Goal: Information Seeking & Learning: Learn about a topic

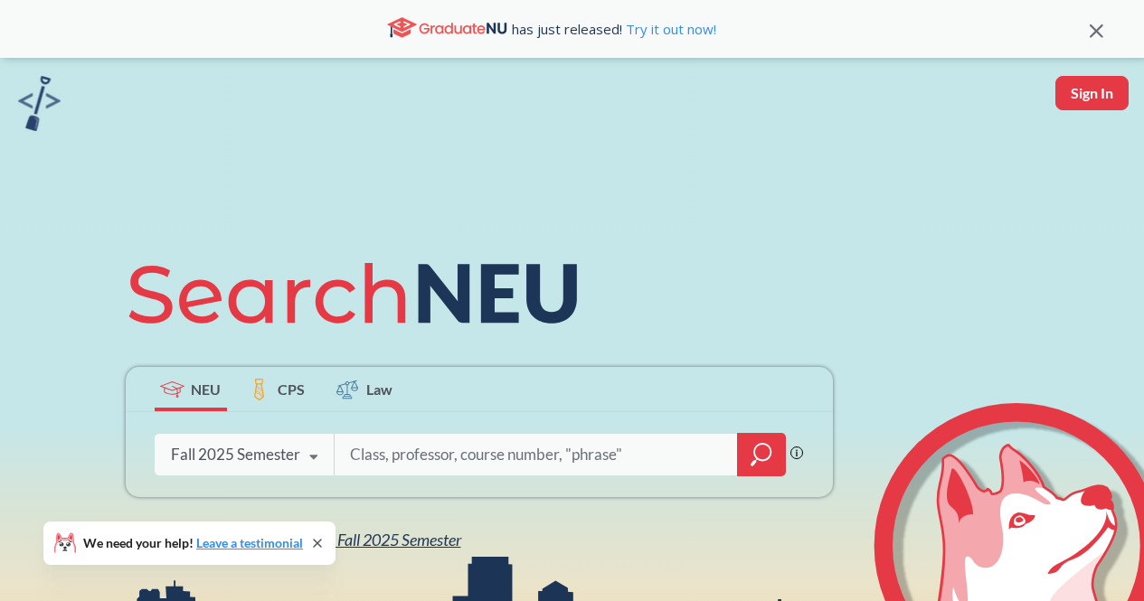
click at [402, 537] on span "NEU Fall 2025 Semester" at bounding box center [382, 540] width 158 height 20
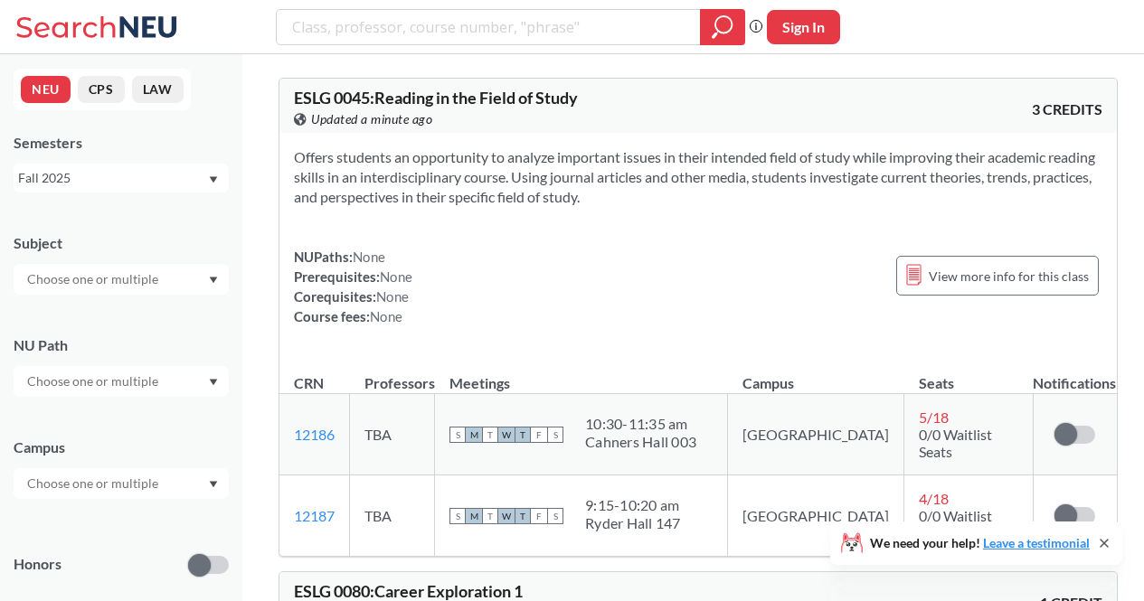
click at [117, 279] on input "text" at bounding box center [94, 279] width 152 height 22
type input "OR"
click at [97, 360] on div "OR ( 4 )" at bounding box center [126, 361] width 204 height 20
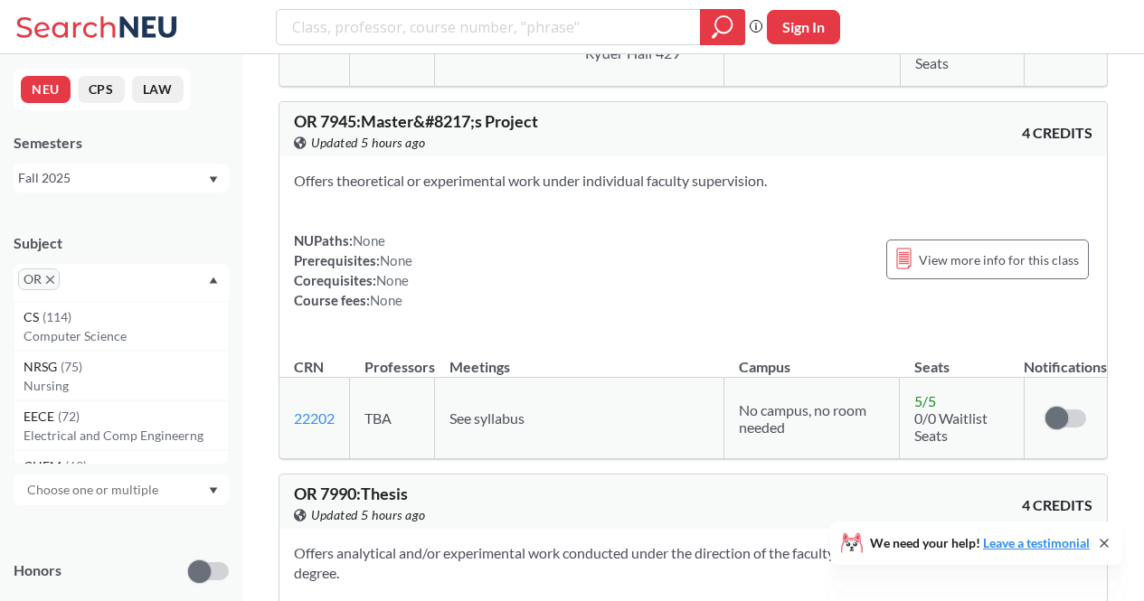
scroll to position [1240, 0]
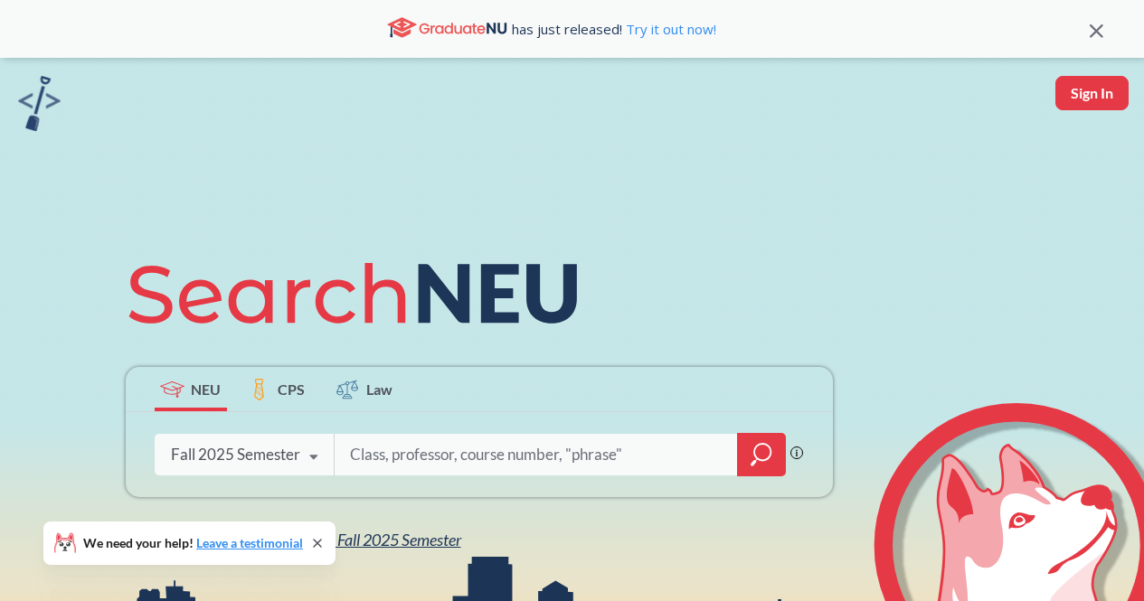
click at [382, 532] on span "NEU Fall 2025 Semester" at bounding box center [382, 540] width 158 height 20
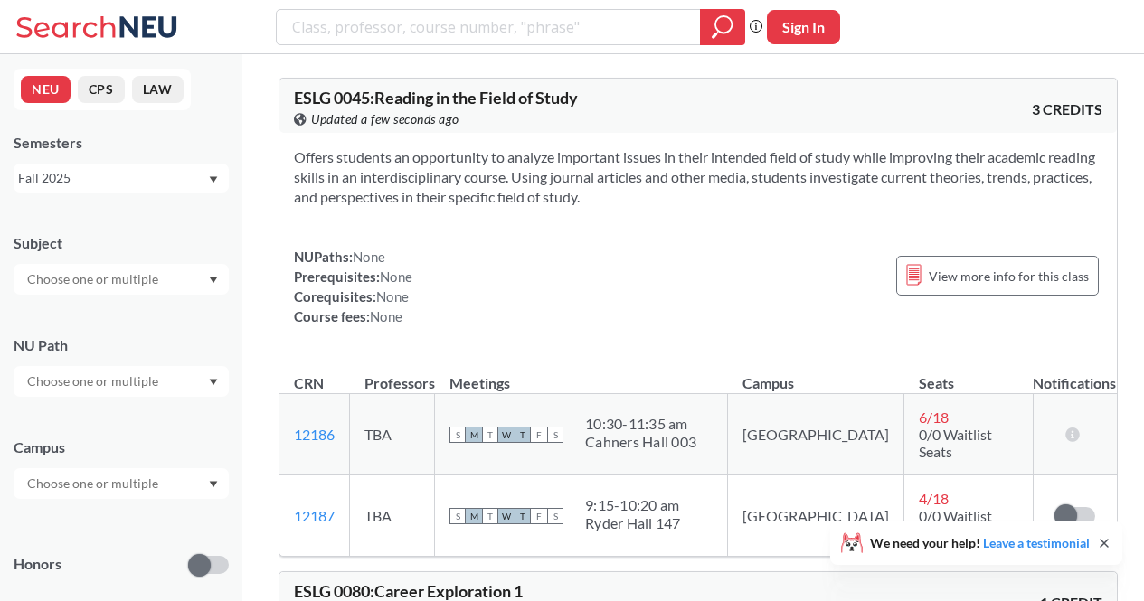
click at [124, 282] on input "text" at bounding box center [94, 279] width 152 height 22
type input "OR"
click at [103, 364] on div "OR ( 4 )" at bounding box center [126, 361] width 204 height 20
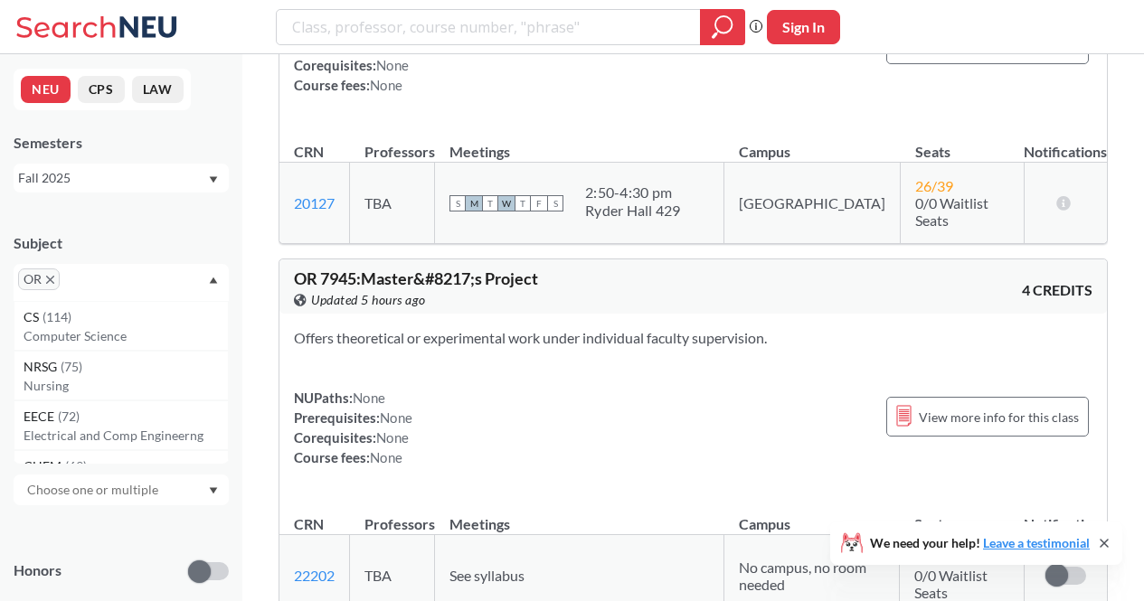
scroll to position [1081, 0]
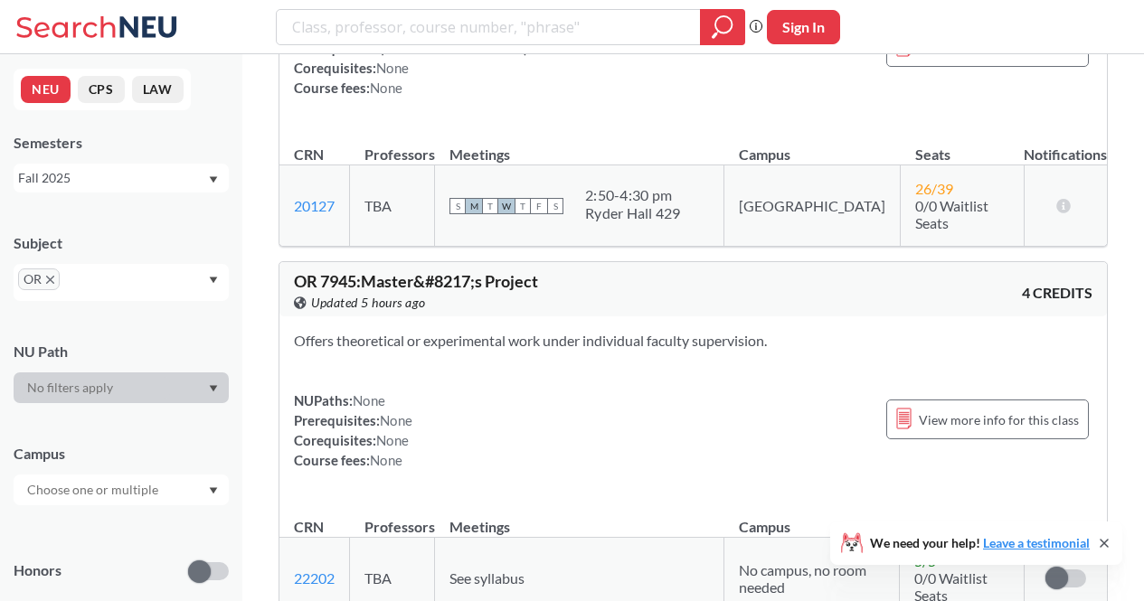
click at [375, 293] on span "Updated 5 hours ago" at bounding box center [368, 303] width 115 height 20
drag, startPoint x: 375, startPoint y: 263, endPoint x: 349, endPoint y: 263, distance: 26.2
click at [349, 293] on span "Updated 5 hours ago" at bounding box center [368, 303] width 115 height 20
drag, startPoint x: 349, startPoint y: 263, endPoint x: 466, endPoint y: 275, distance: 117.2
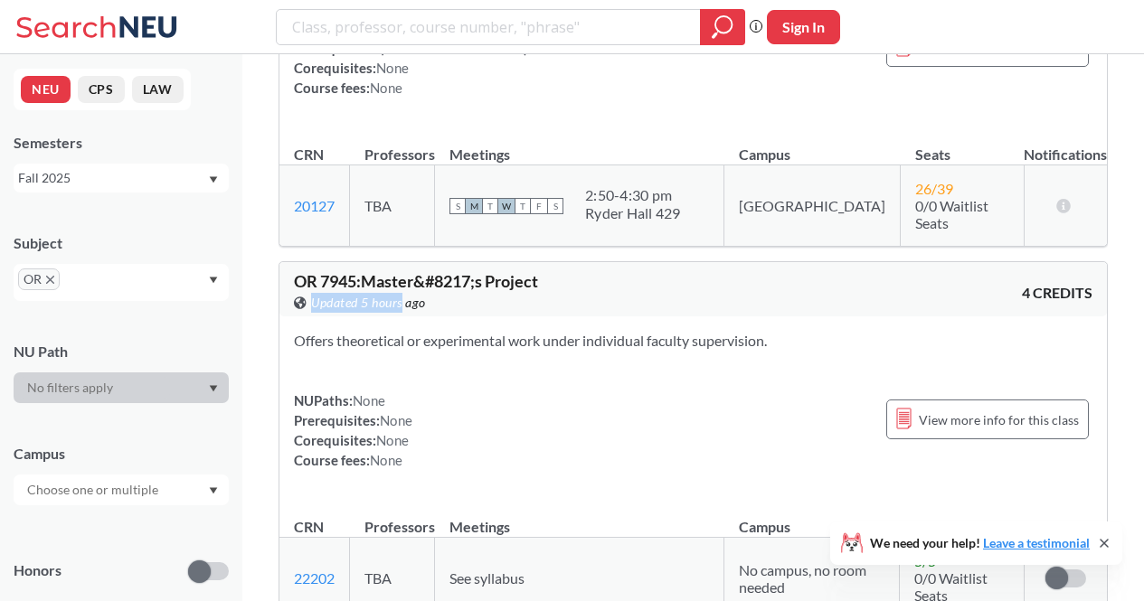
click at [466, 275] on div "OR 7945 : Master&#8217;s Project View this course on Banner. Updated 5 hours ag…" at bounding box center [692, 289] width 827 height 54
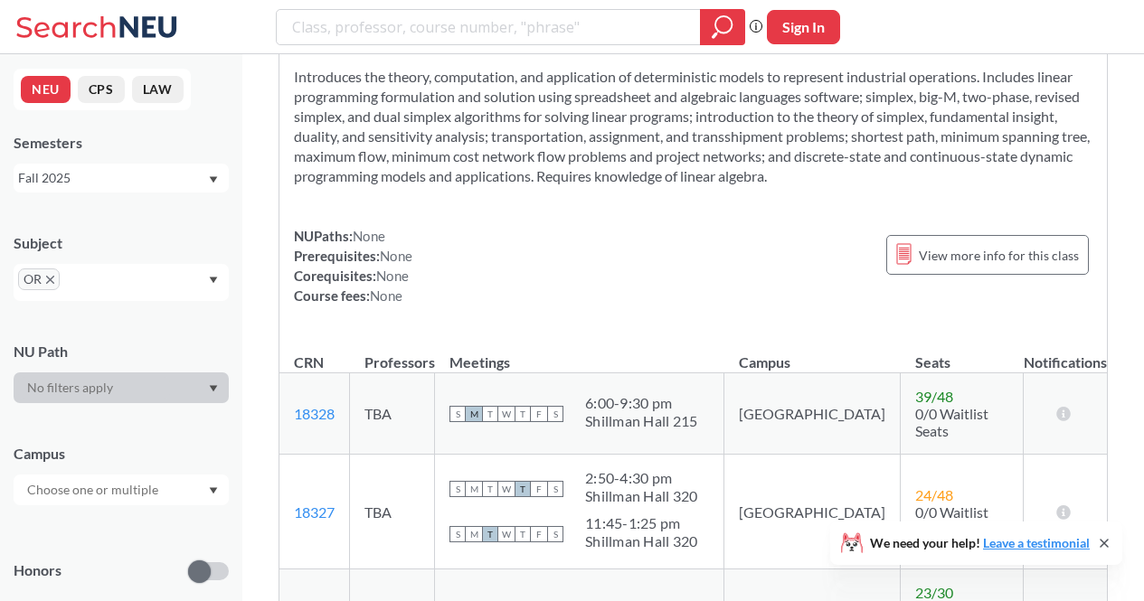
scroll to position [0, 0]
